Goal: Task Accomplishment & Management: Complete application form

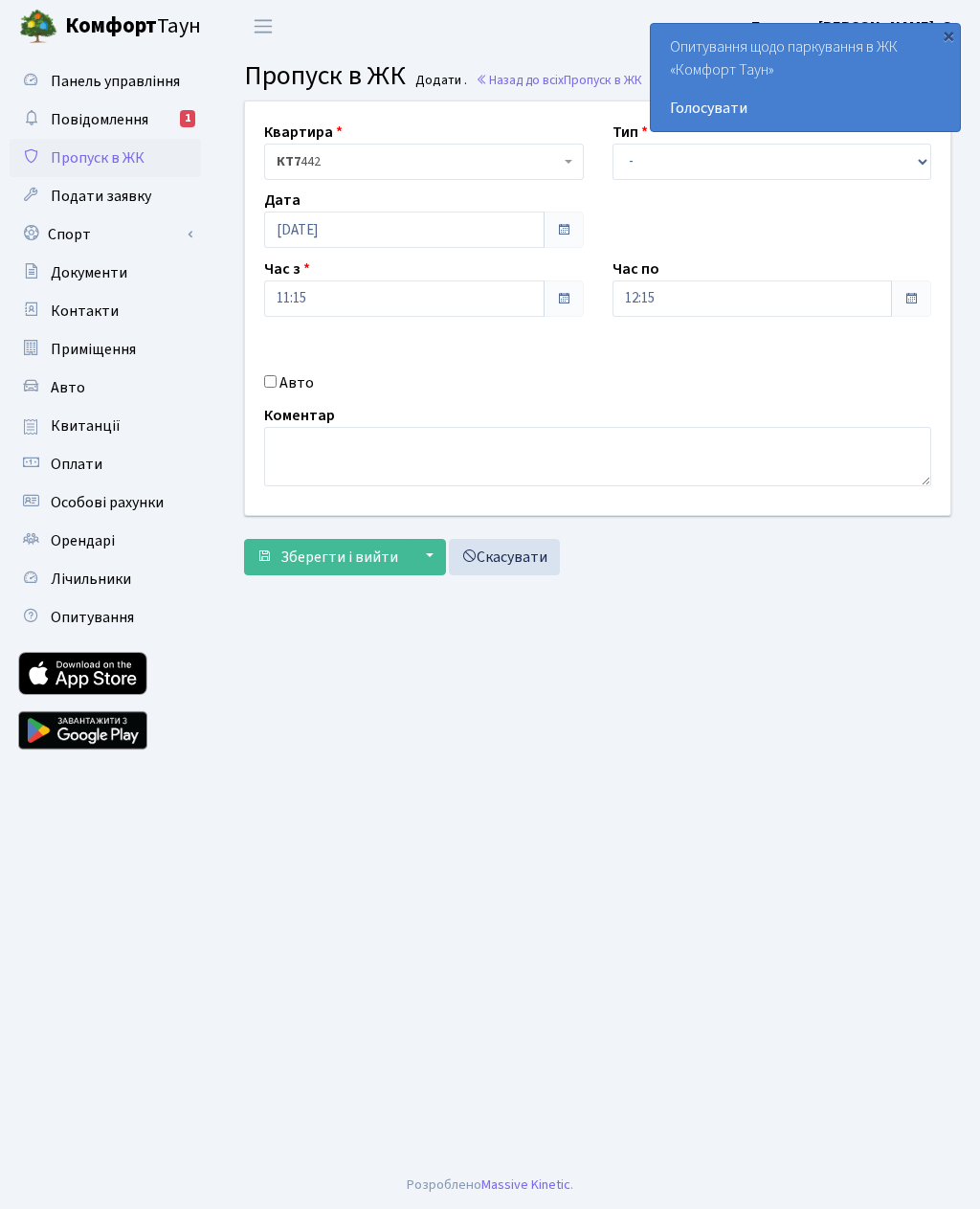
click at [266, 384] on input "Авто" at bounding box center [270, 381] width 12 height 12
checkbox input "true"
click at [674, 369] on input "text" at bounding box center [772, 366] width 319 height 36
type input "КА9848РЕ"
click at [804, 163] on select "- Доставка Таксі Гості Сервіс" at bounding box center [772, 162] width 319 height 36
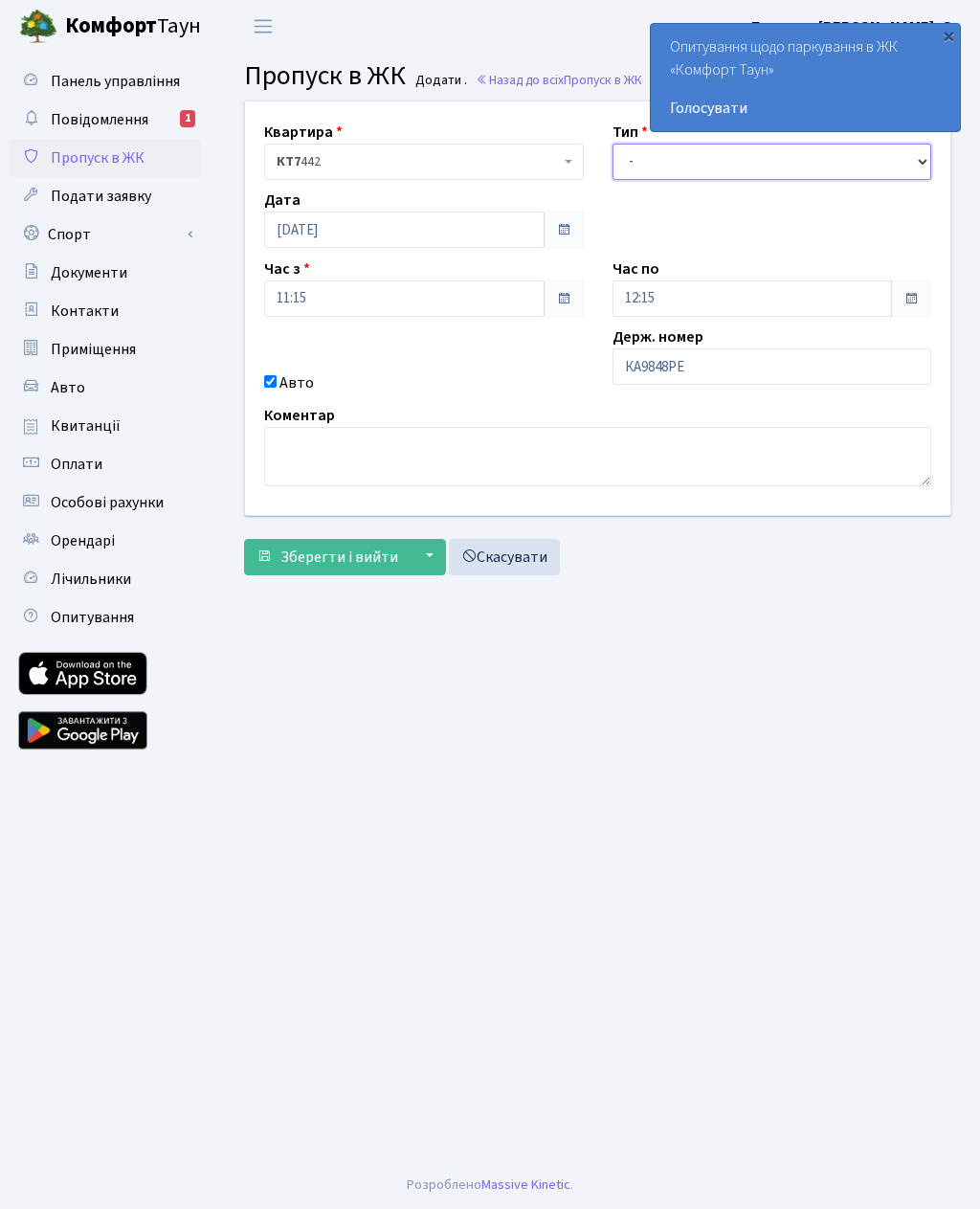
select select "3"
click at [859, 290] on input "12:15" at bounding box center [753, 298] width 280 height 36
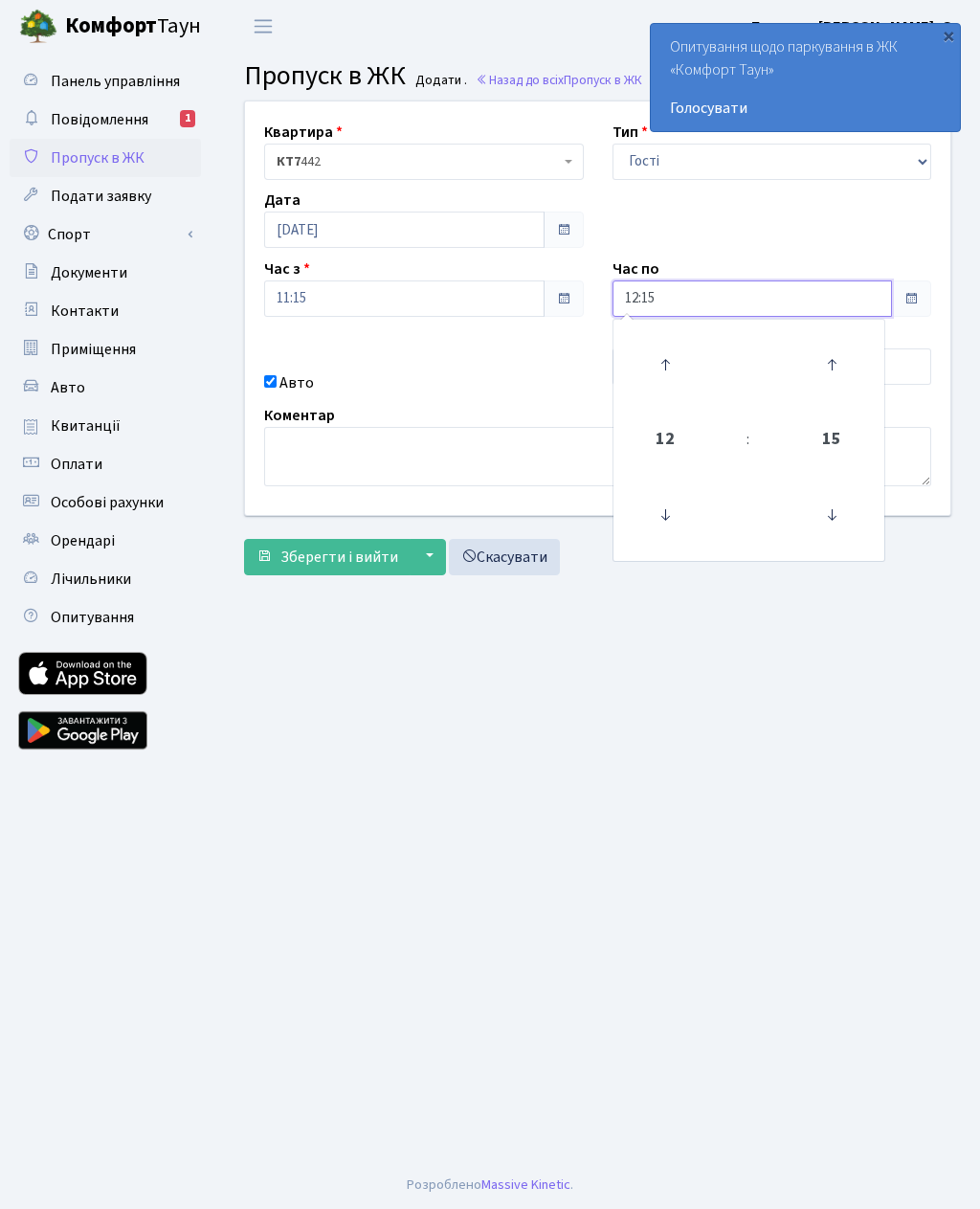
click at [831, 376] on icon at bounding box center [832, 364] width 52 height 52
click at [671, 375] on icon at bounding box center [665, 364] width 52 height 52
type input "13:30"
click at [322, 547] on span "Зберегти і вийти" at bounding box center [338, 557] width 118 height 21
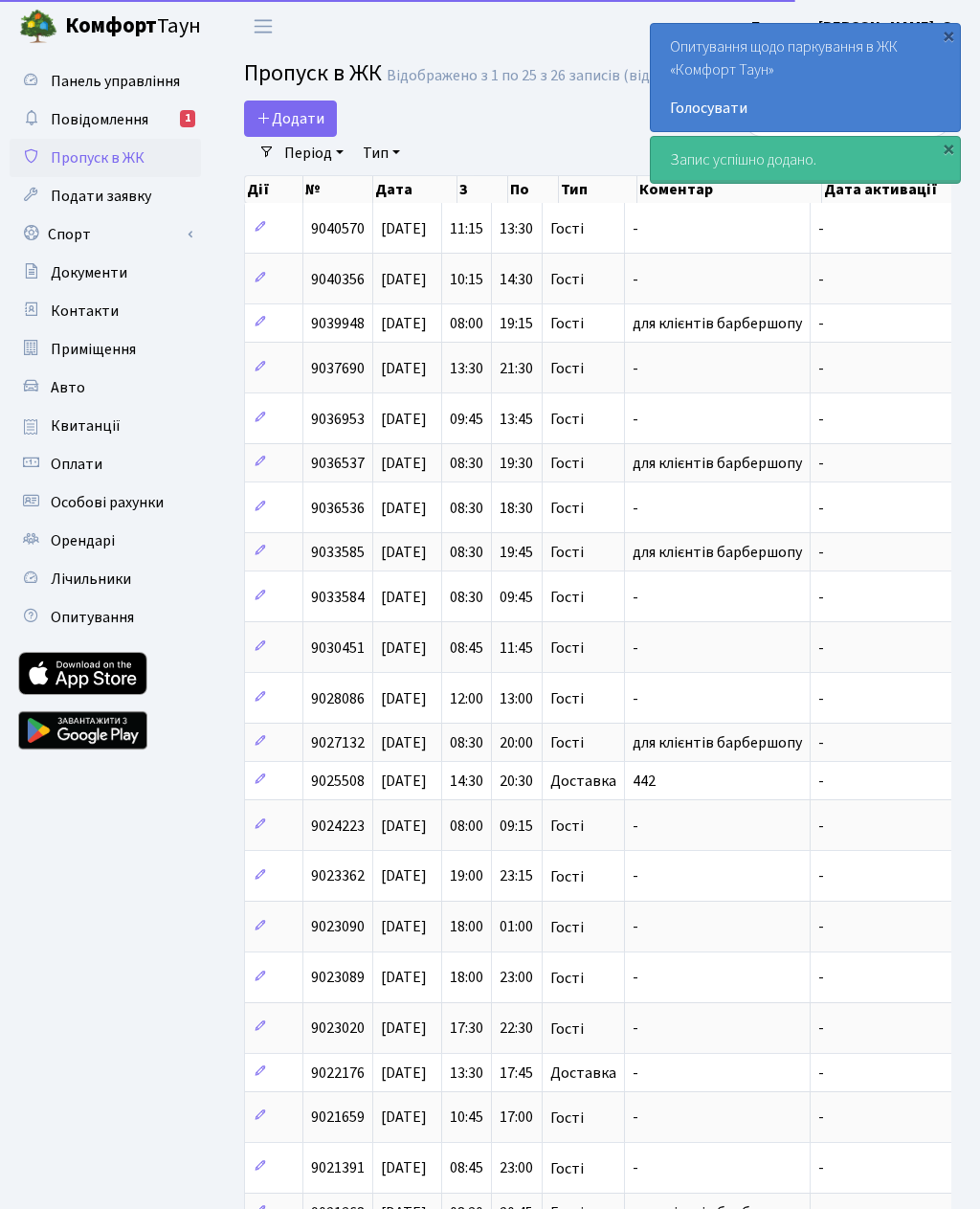
select select "25"
